Goal: Information Seeking & Learning: Learn about a topic

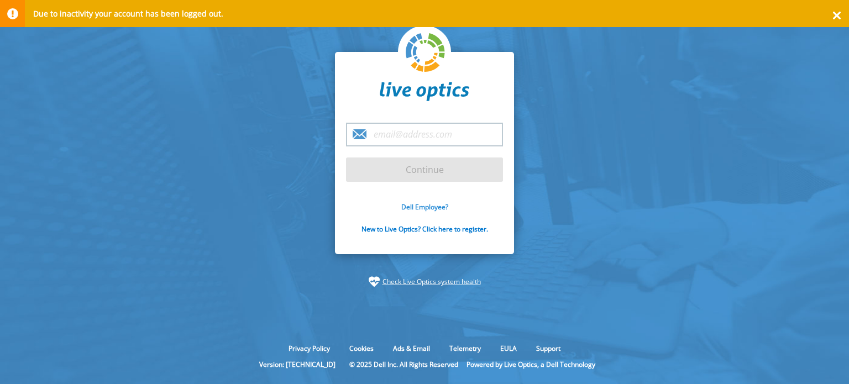
click at [425, 208] on link "Dell Employee?" at bounding box center [424, 206] width 47 height 9
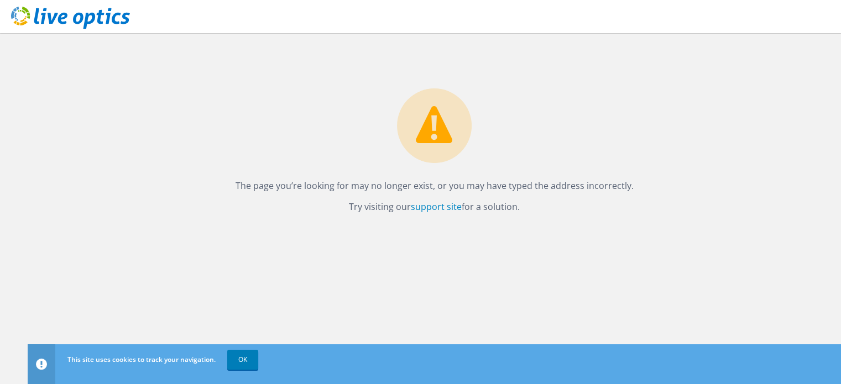
click at [40, 15] on icon at bounding box center [70, 18] width 119 height 23
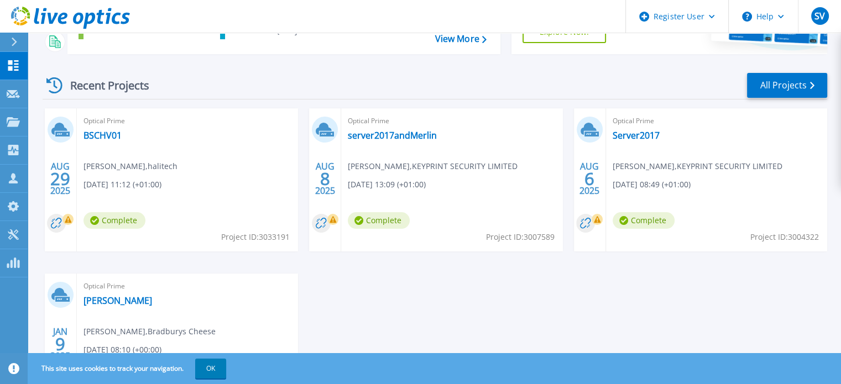
scroll to position [133, 0]
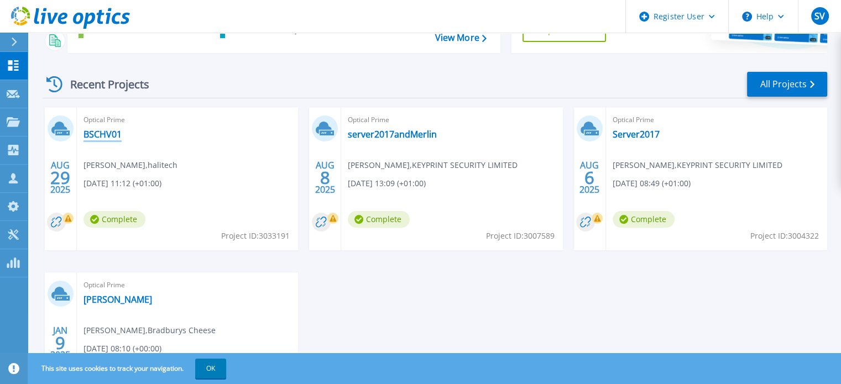
click at [103, 133] on link "BSCHV01" at bounding box center [102, 134] width 38 height 11
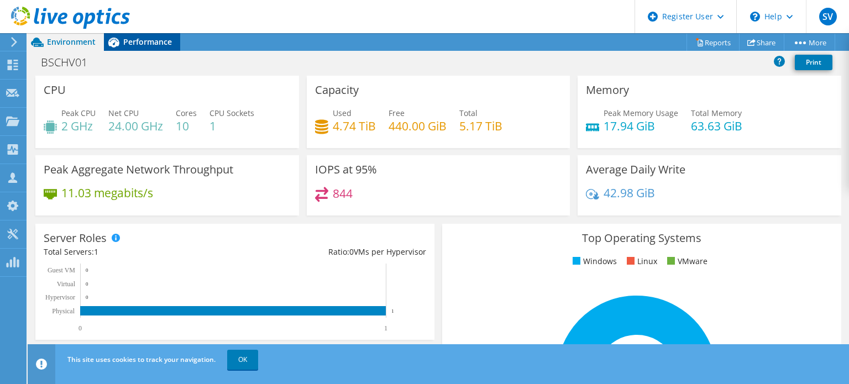
click at [139, 40] on span "Performance" at bounding box center [147, 41] width 49 height 11
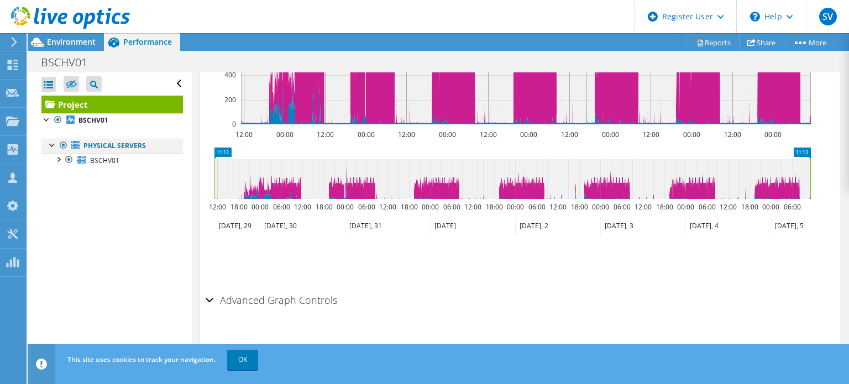
click at [51, 145] on div at bounding box center [52, 144] width 11 height 11
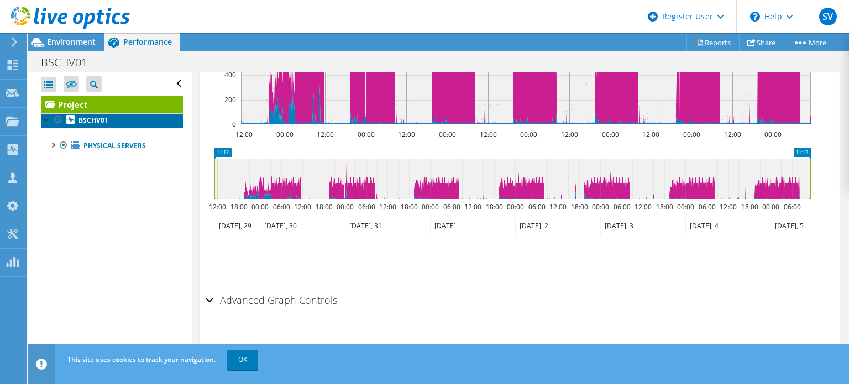
click at [87, 119] on b "BSCHV01" at bounding box center [93, 120] width 30 height 9
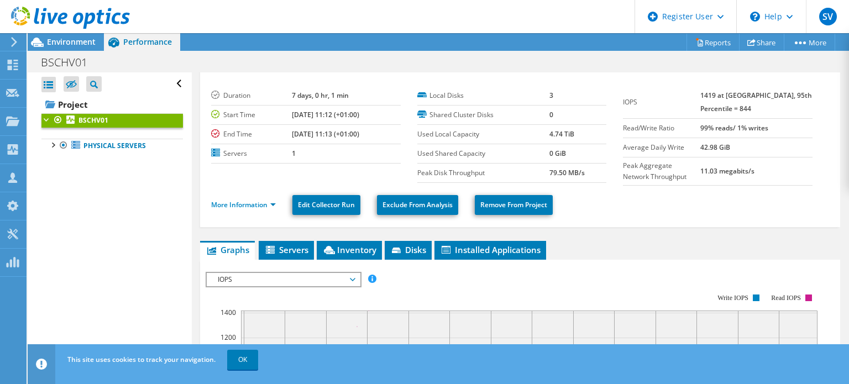
scroll to position [6, 0]
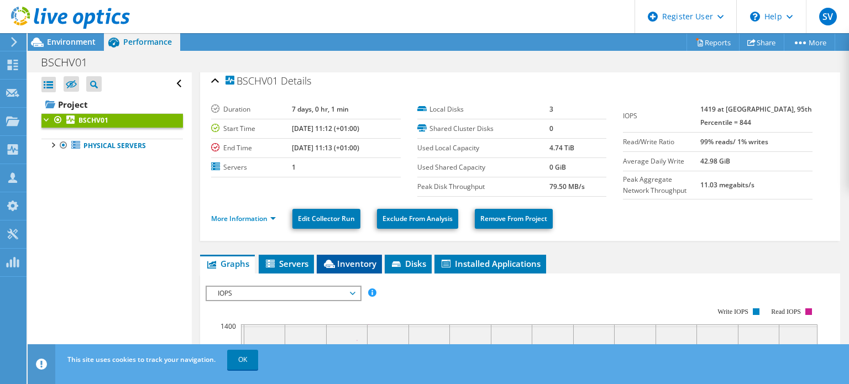
click at [348, 264] on span "Inventory" at bounding box center [349, 263] width 54 height 11
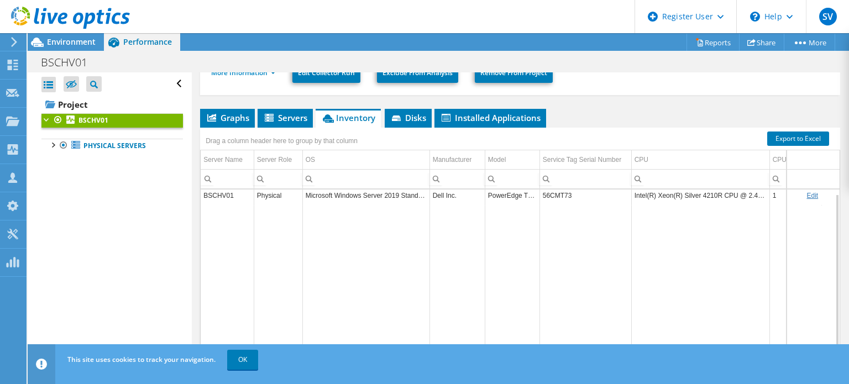
scroll to position [0, 0]
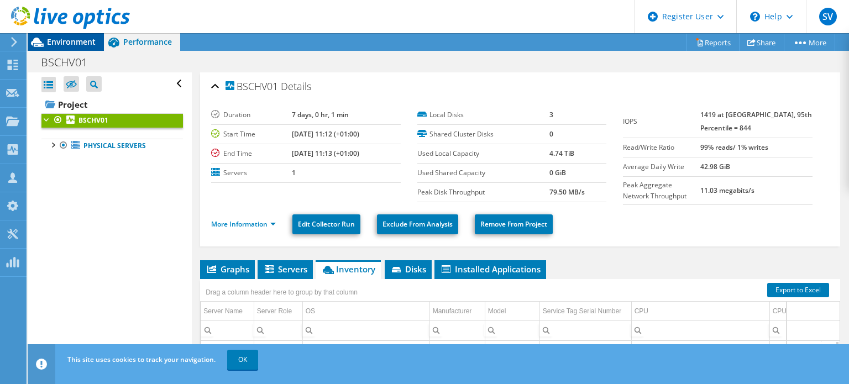
click at [66, 46] on span "Environment" at bounding box center [71, 41] width 49 height 11
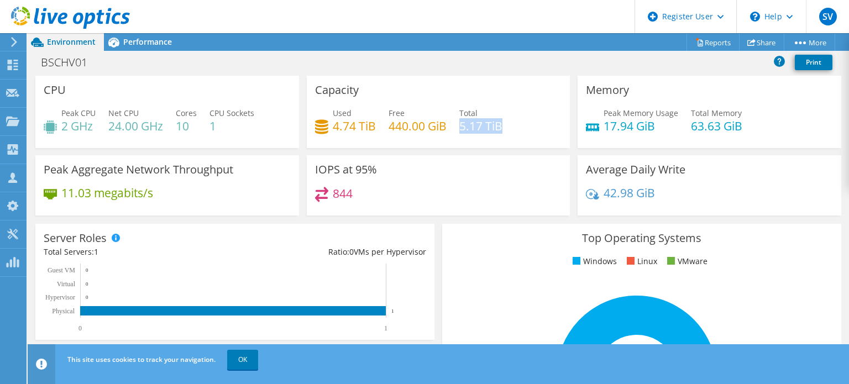
drag, startPoint x: 458, startPoint y: 128, endPoint x: 499, endPoint y: 125, distance: 41.0
click at [499, 125] on h4 "5.17 TiB" at bounding box center [480, 126] width 43 height 12
copy h4 "5.17 TiB"
click at [500, 83] on div "Capacity Used 4.74 TiB Free 440.00 GiB Total 5.17 TiB" at bounding box center [439, 112] width 264 height 72
